Goal: Task Accomplishment & Management: Use online tool/utility

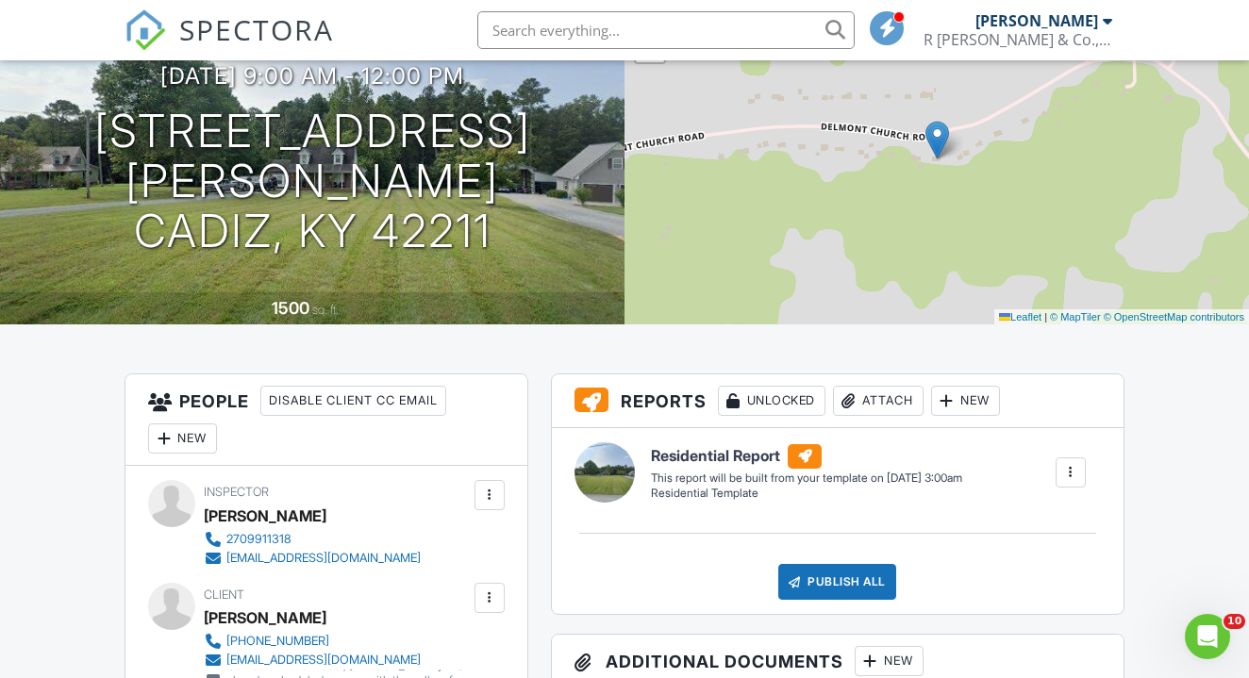
scroll to position [192, 0]
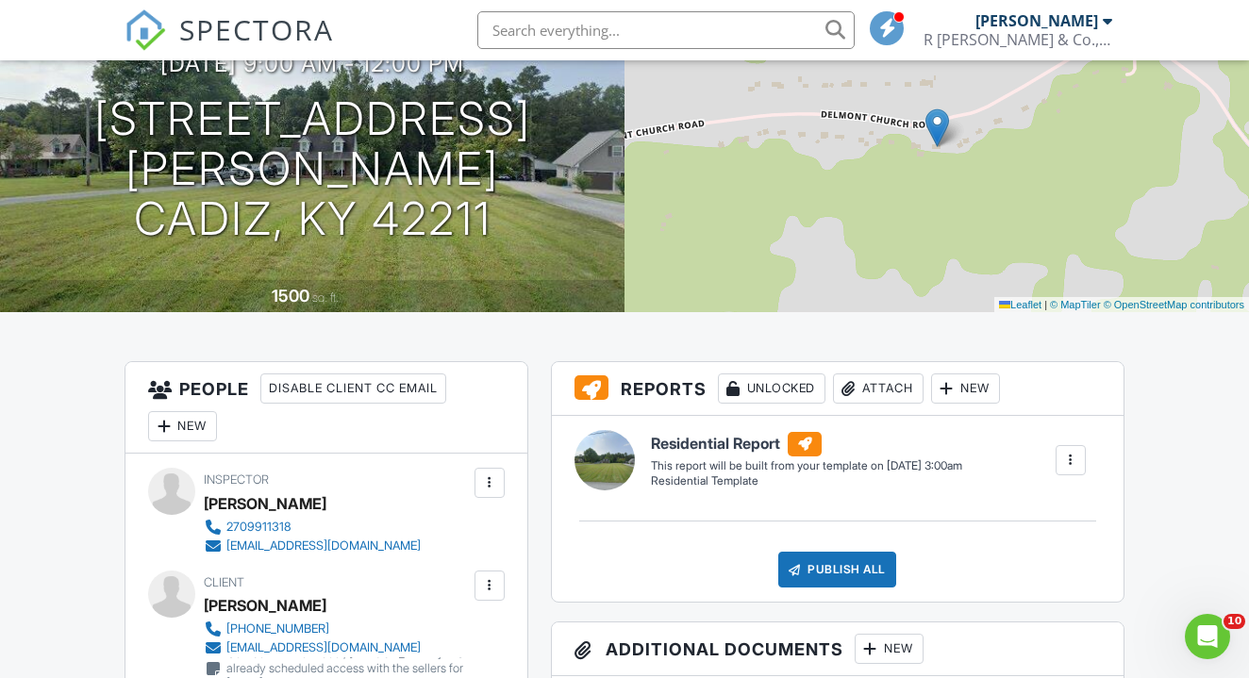
click at [1071, 457] on div at bounding box center [1070, 460] width 19 height 19
click at [1055, 520] on div "Build Now" at bounding box center [1033, 514] width 92 height 23
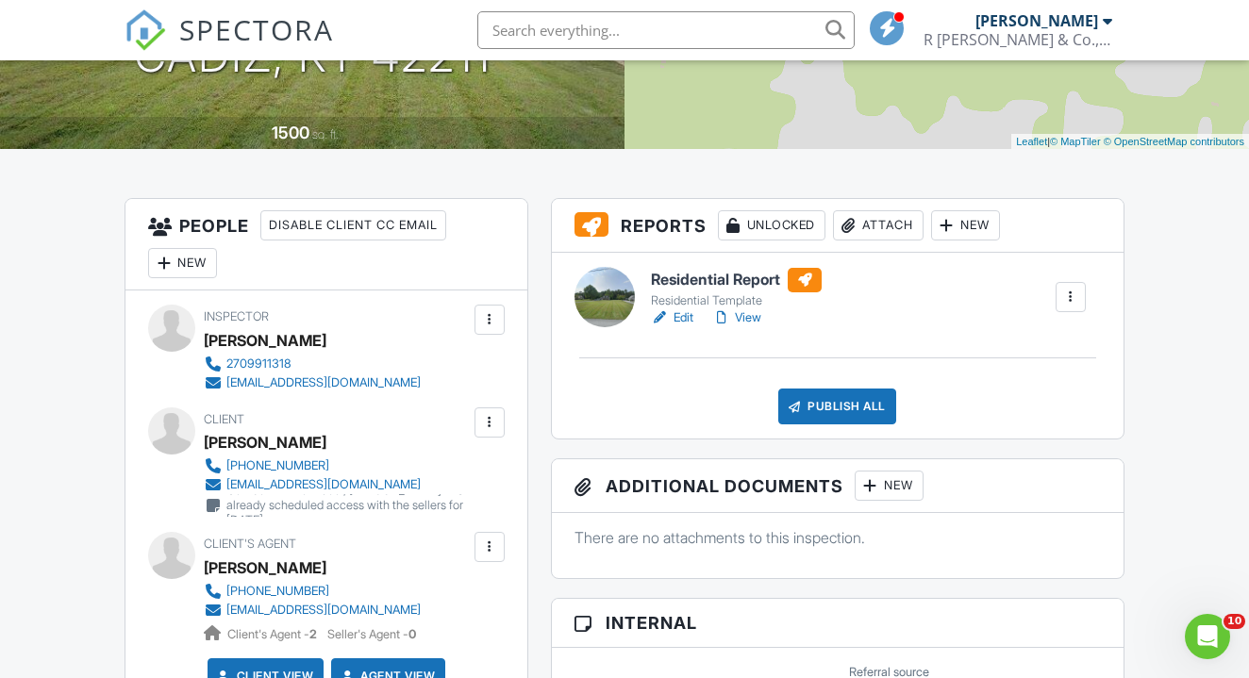
scroll to position [361, 0]
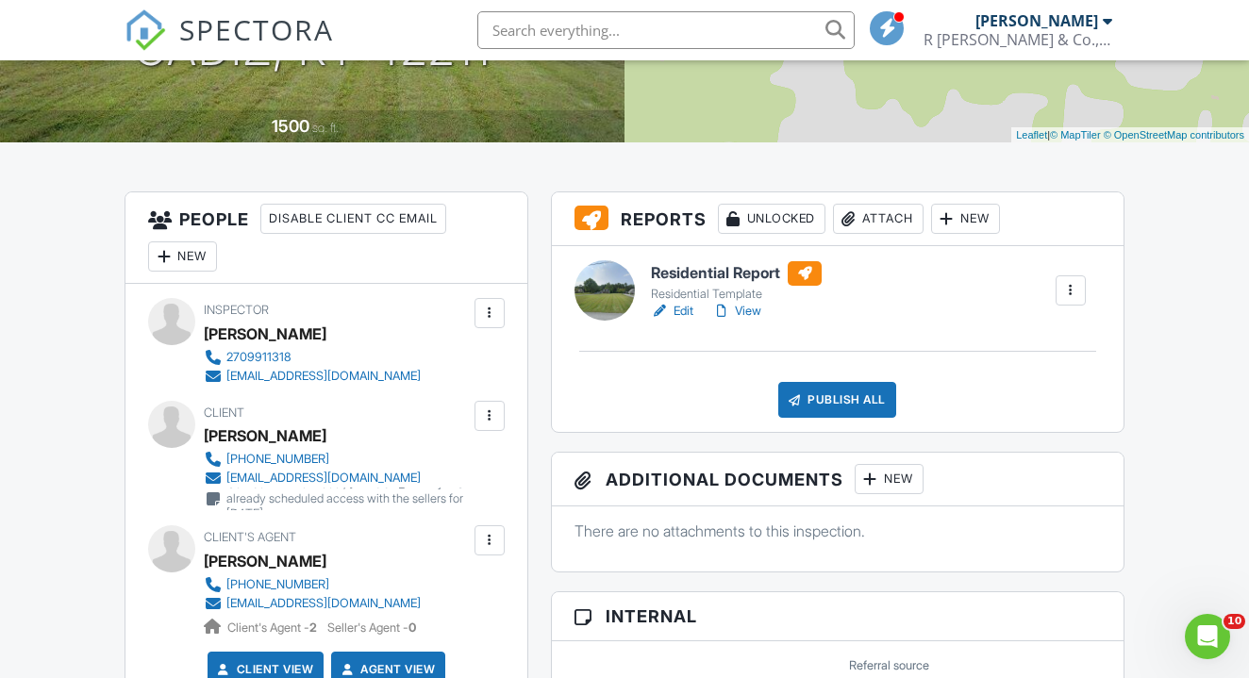
click at [681, 311] on link "Edit" at bounding box center [672, 311] width 42 height 19
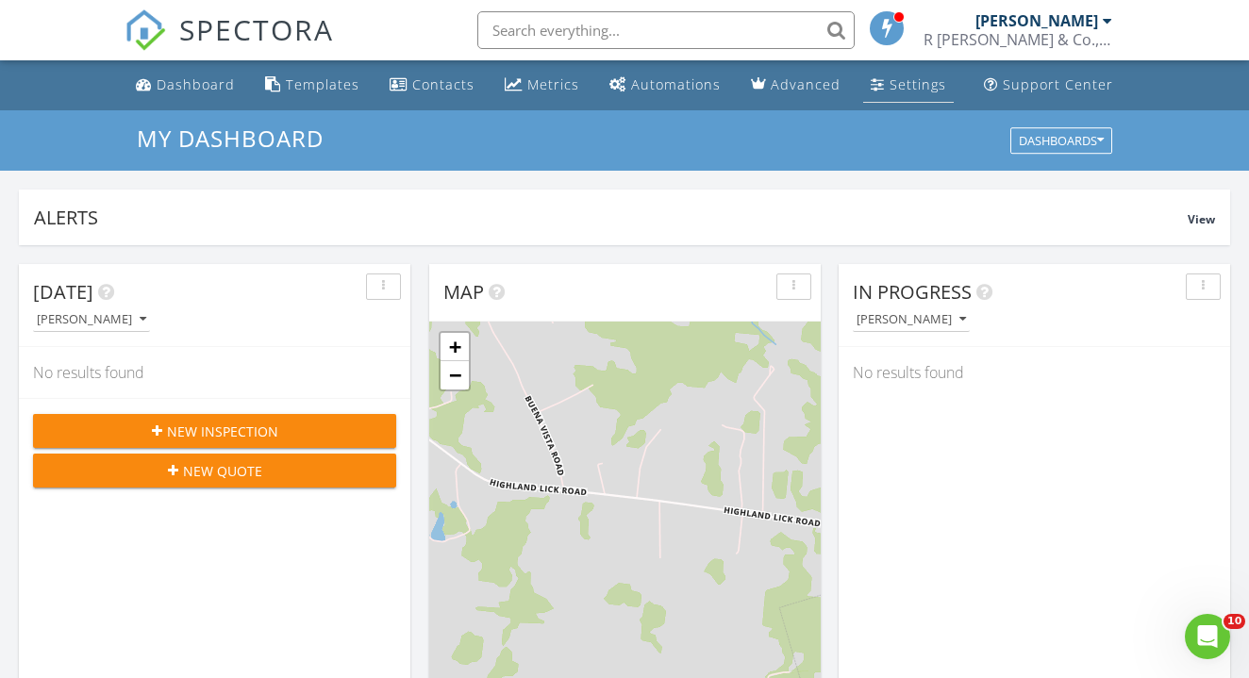
click at [899, 92] on div "Settings" at bounding box center [918, 84] width 57 height 18
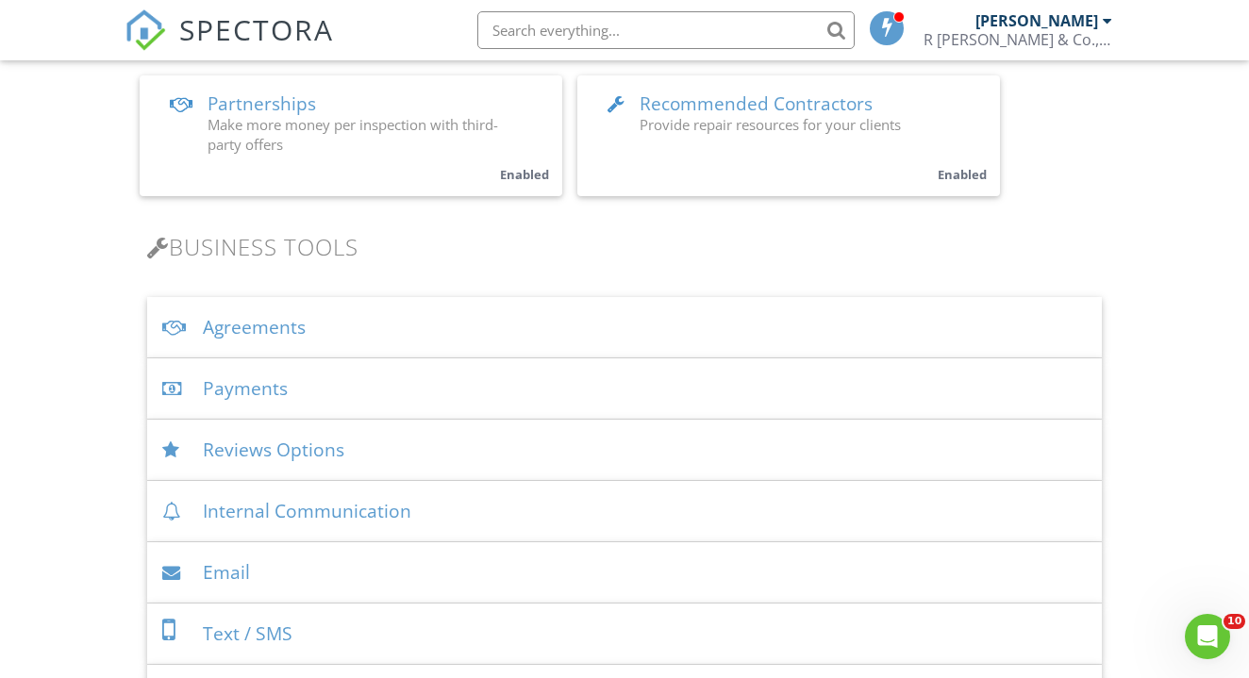
scroll to position [475, 0]
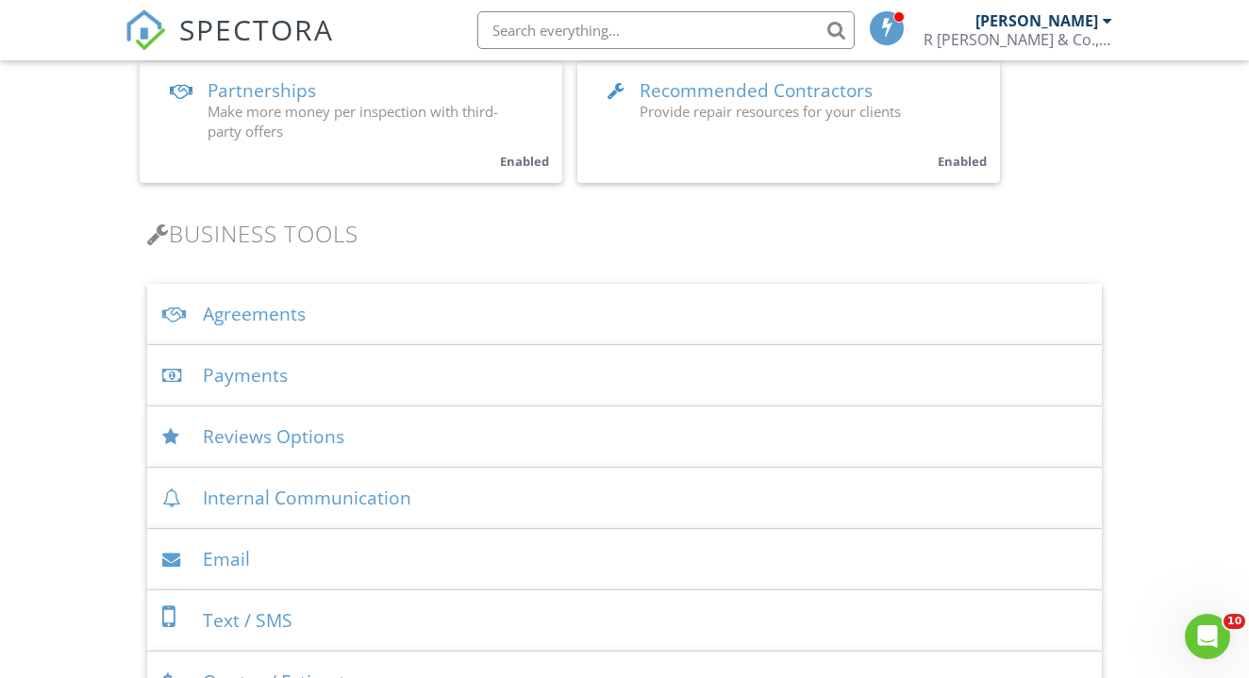
click at [277, 377] on div "Payments" at bounding box center [624, 375] width 954 height 61
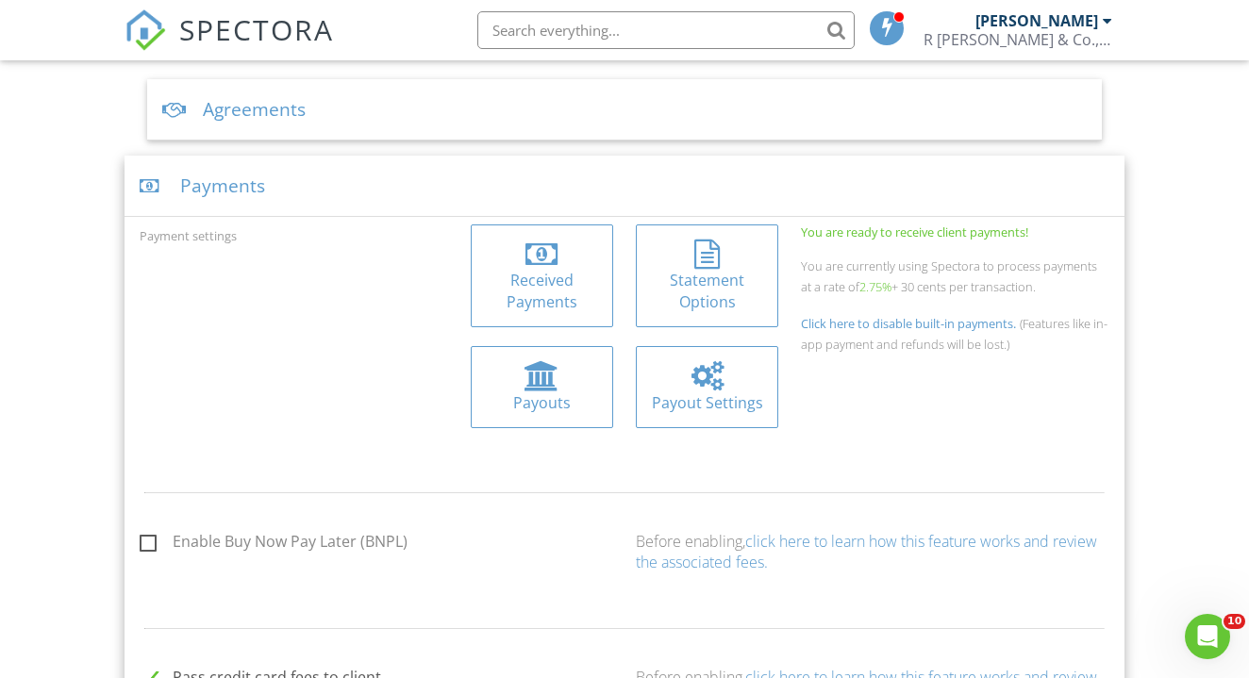
scroll to position [702, 0]
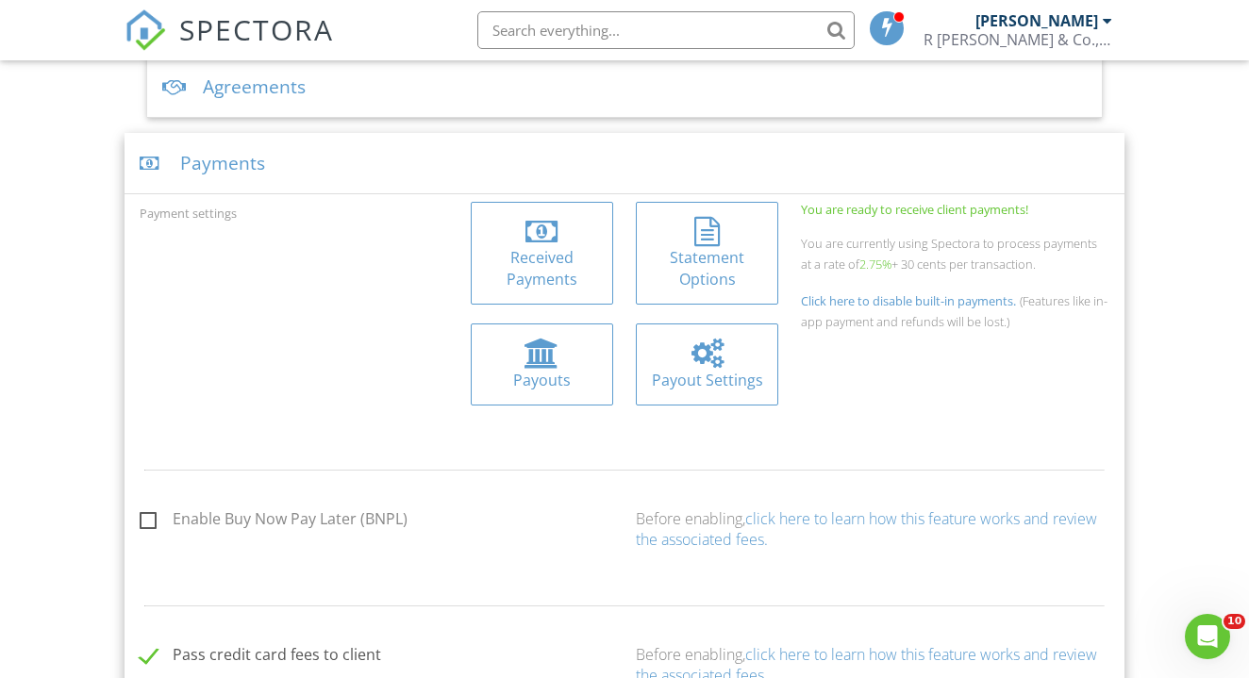
click at [544, 244] on div at bounding box center [542, 232] width 32 height 30
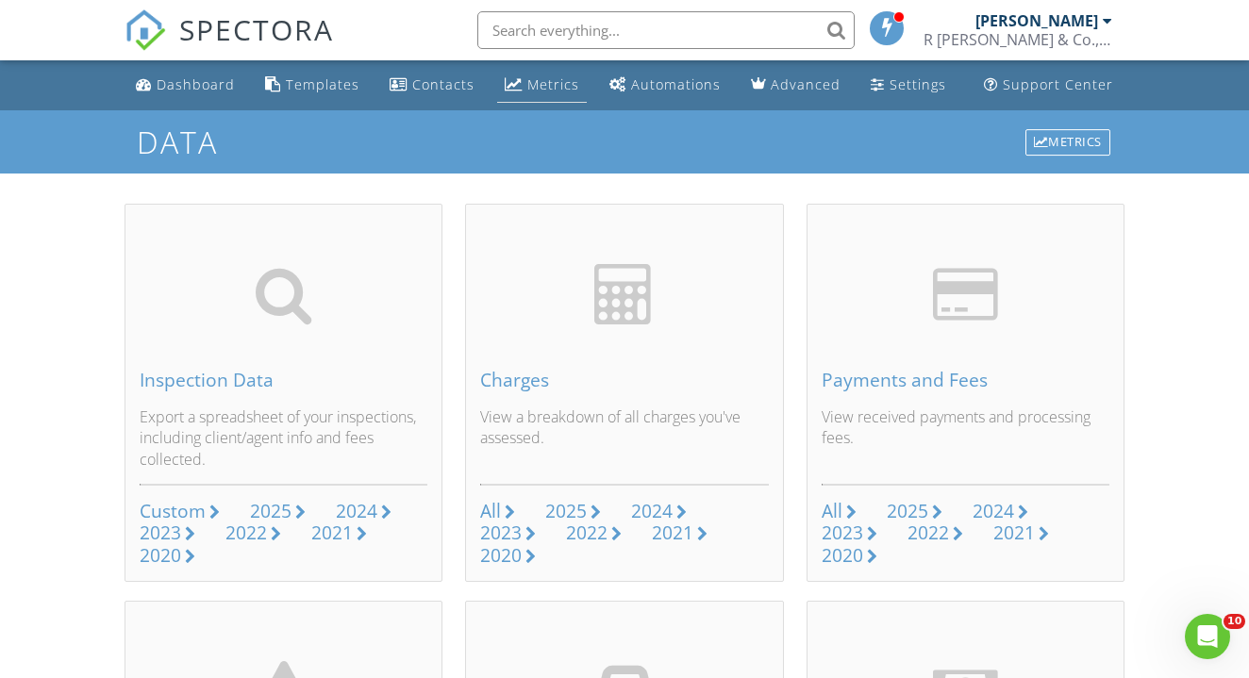
click at [548, 88] on div "Metrics" at bounding box center [553, 84] width 52 height 18
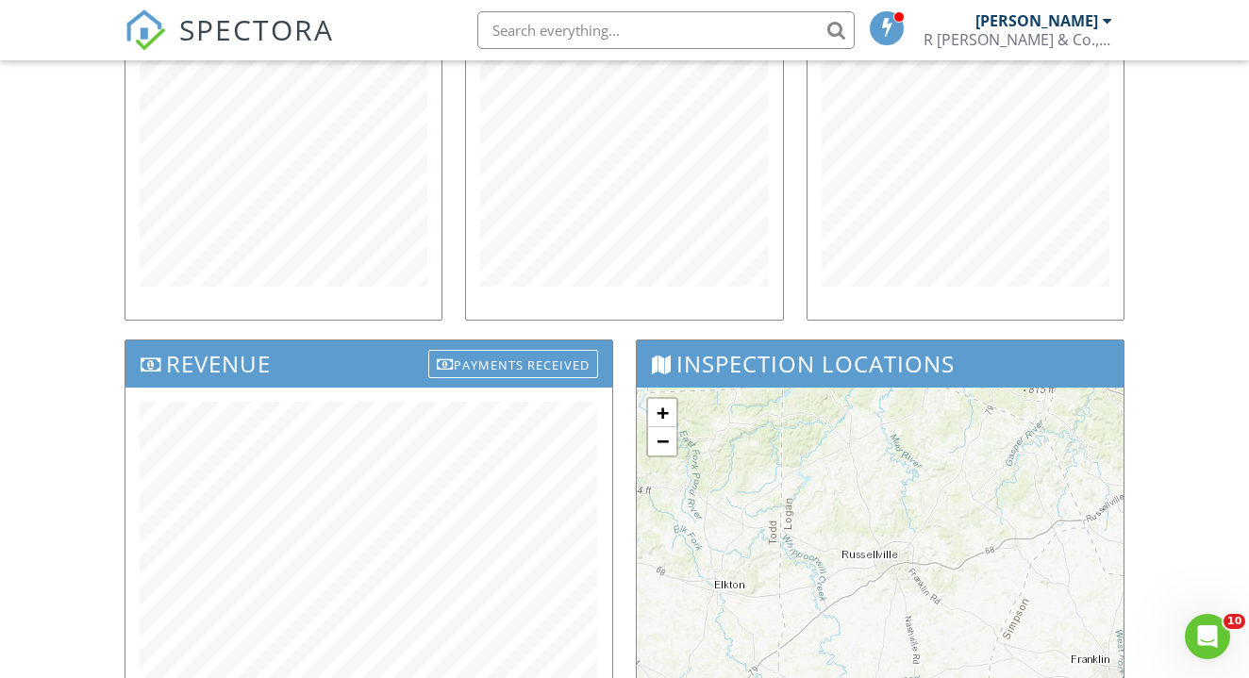
scroll to position [399, 0]
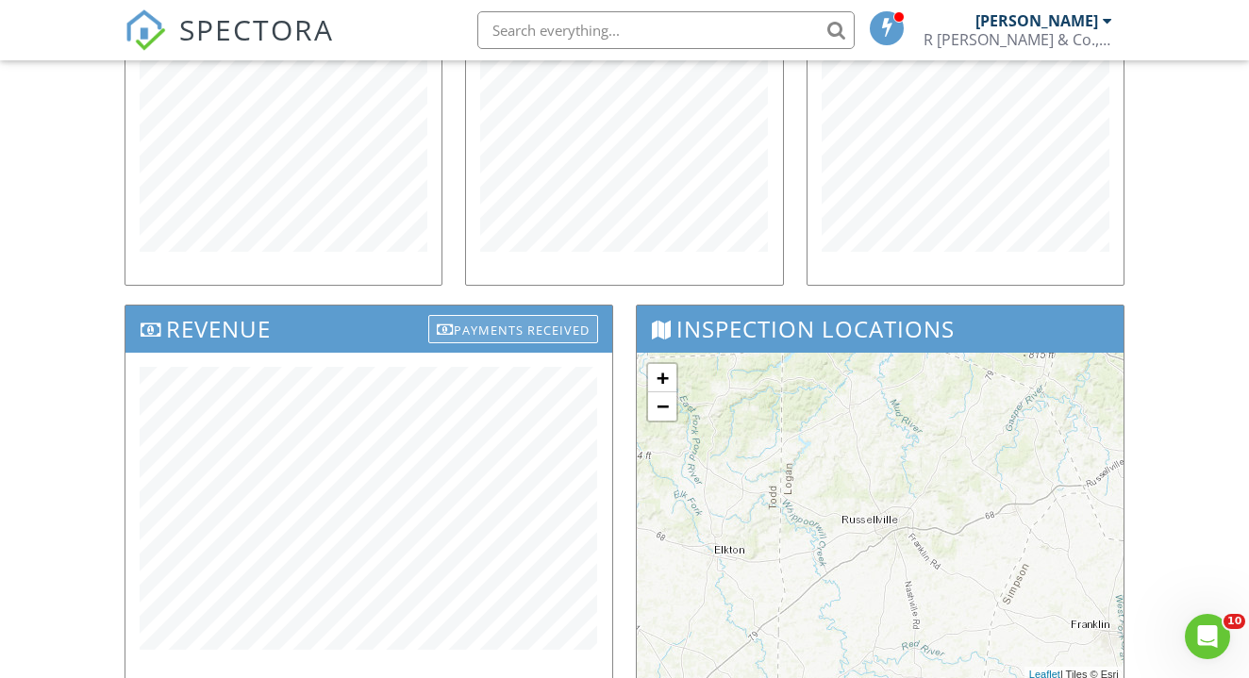
click at [536, 332] on div "Payments Received" at bounding box center [513, 329] width 170 height 28
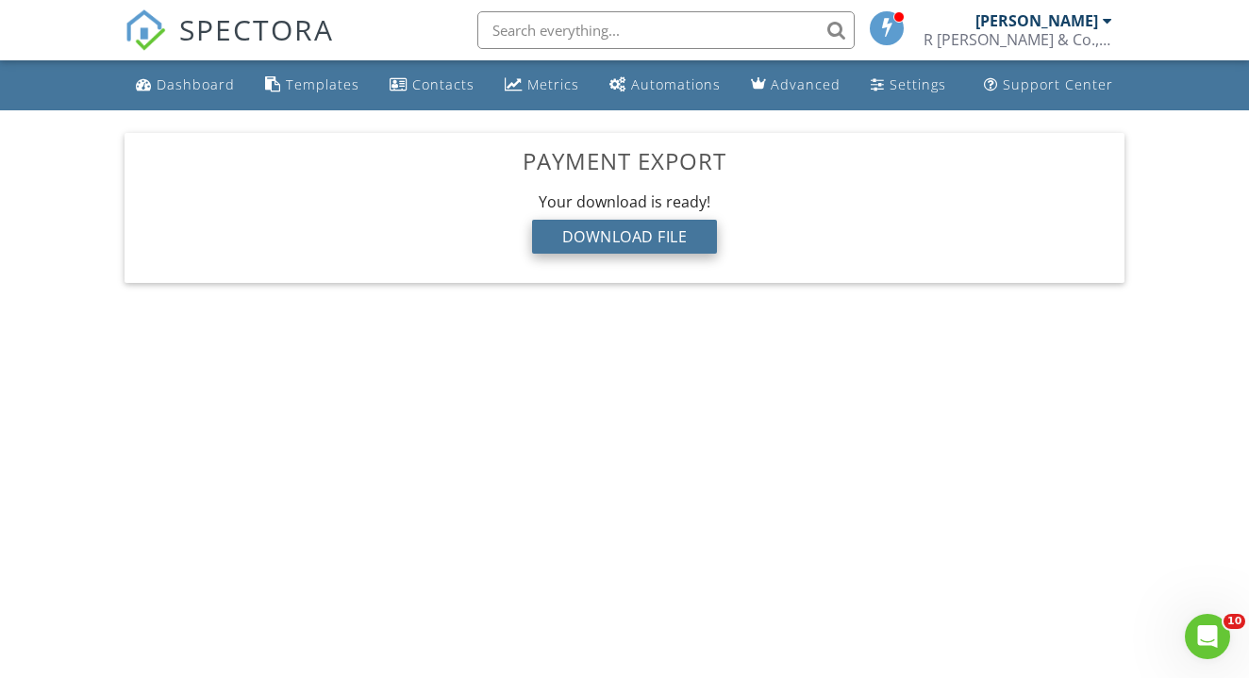
click at [610, 241] on div "Download File" at bounding box center [625, 237] width 186 height 34
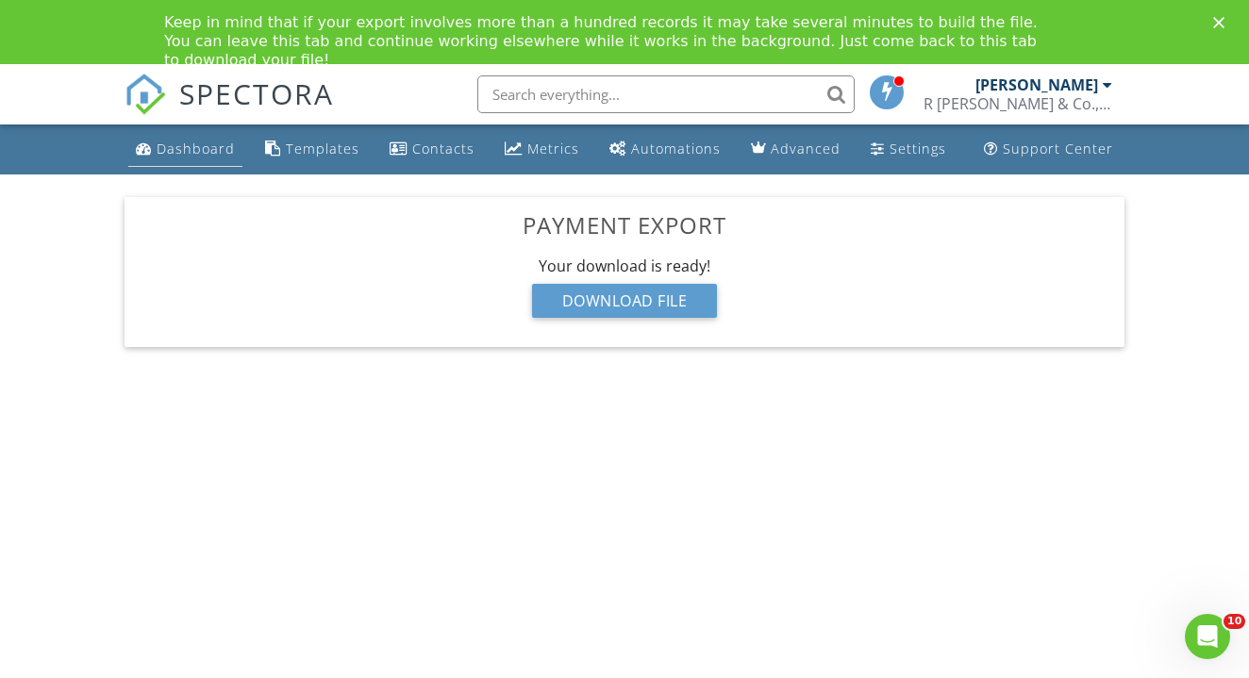
click at [201, 150] on div "Dashboard" at bounding box center [196, 149] width 78 height 18
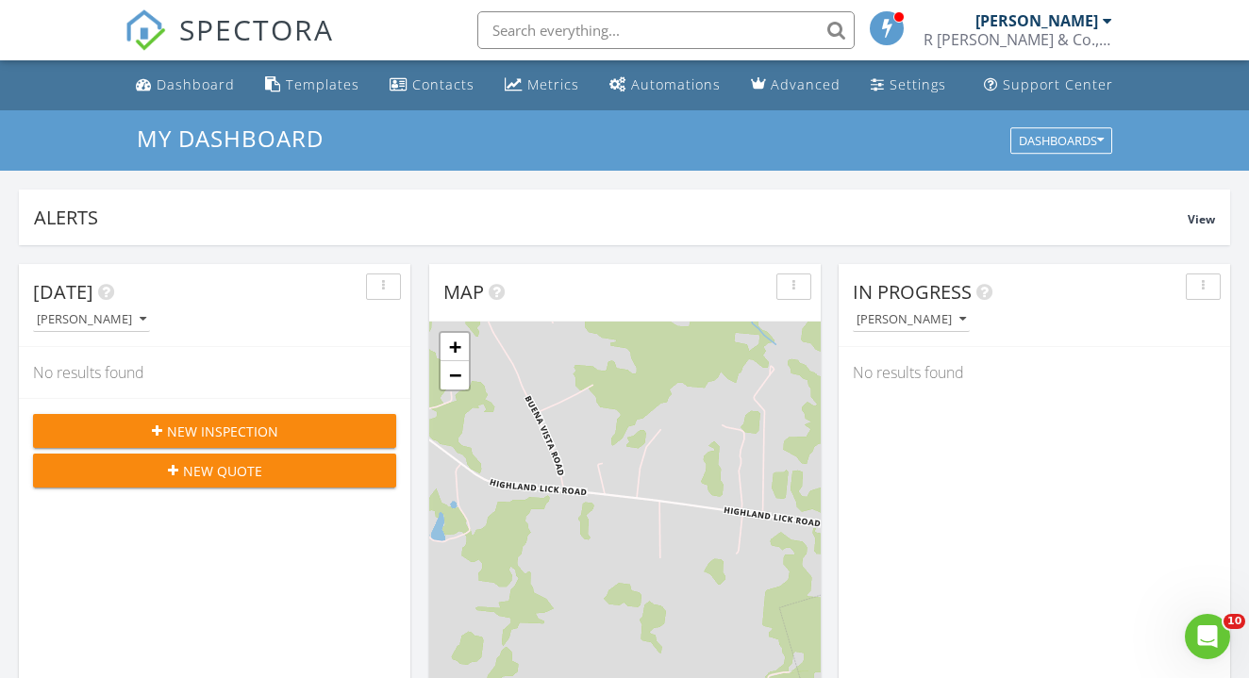
scroll to position [1718, 1250]
